Goal: Information Seeking & Learning: Find contact information

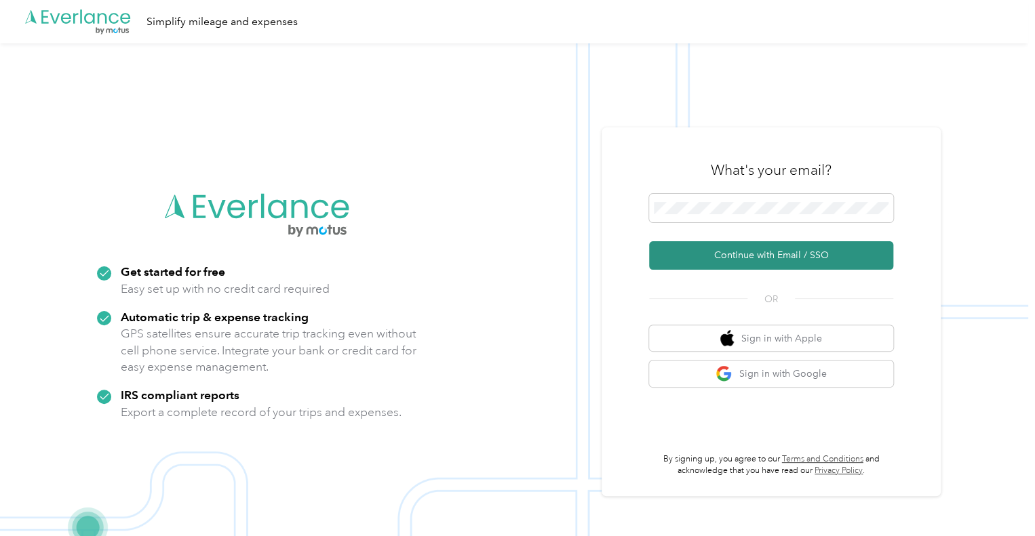
click at [721, 252] on button "Continue with Email / SSO" at bounding box center [771, 255] width 244 height 28
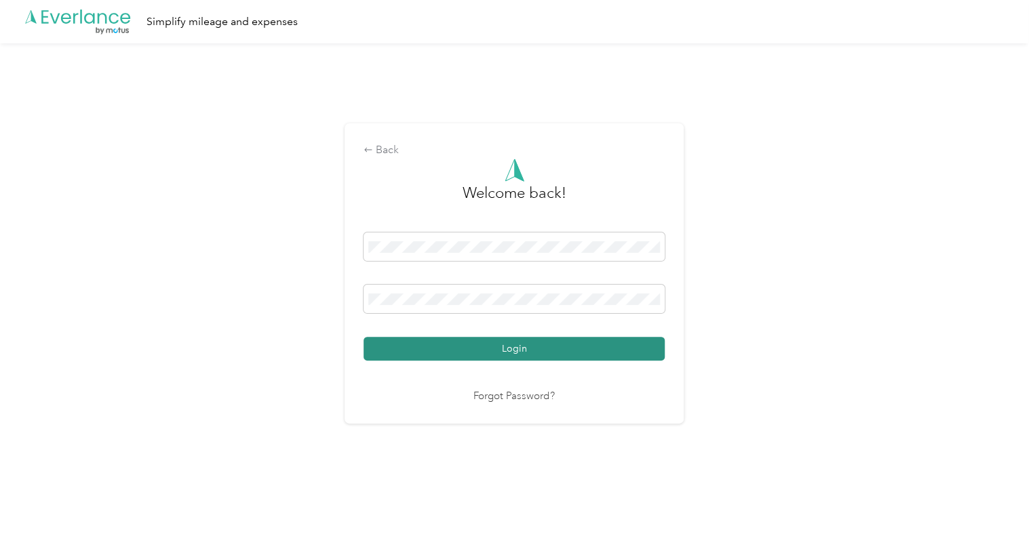
click at [442, 344] on button "Login" at bounding box center [514, 349] width 301 height 24
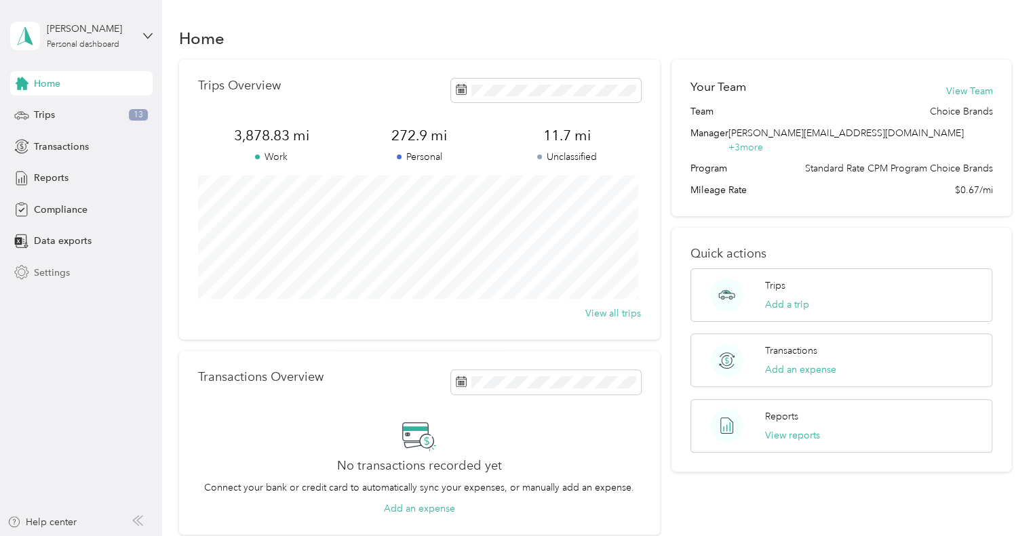
click at [57, 275] on span "Settings" at bounding box center [52, 273] width 36 height 14
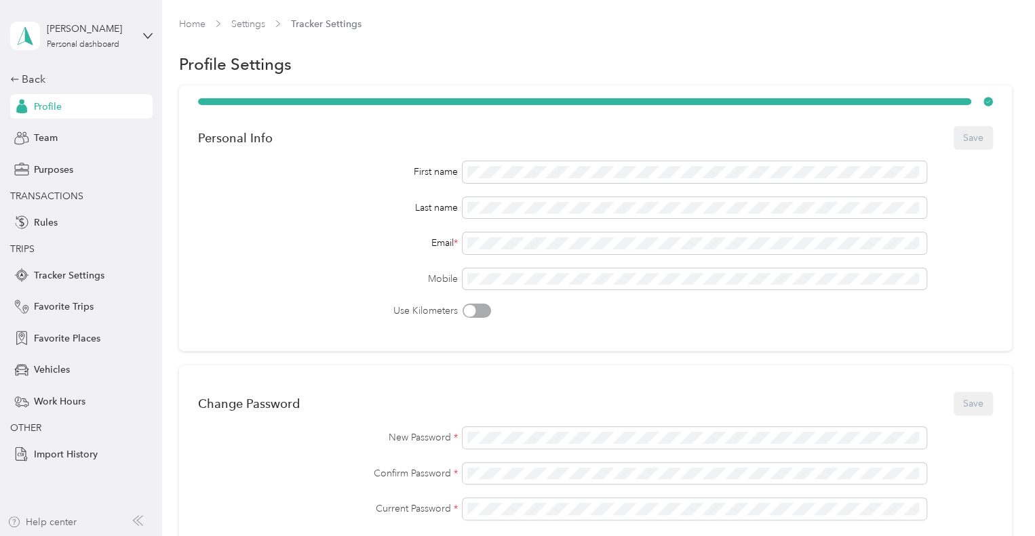
click at [45, 526] on div "Help center" at bounding box center [41, 522] width 69 height 14
